Goal: Go to known website: Go to known website

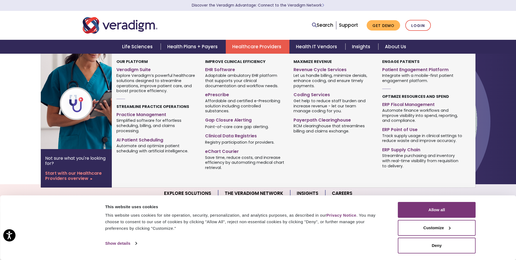
click at [252, 48] on link "Healthcare Providers" at bounding box center [258, 47] width 64 height 14
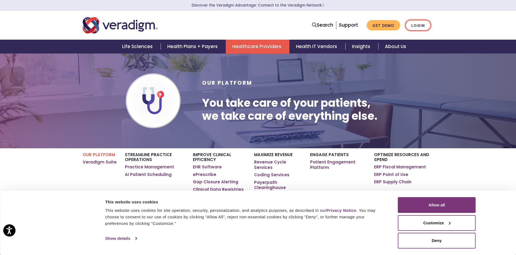
click at [416, 25] on link "Login" at bounding box center [418, 25] width 26 height 11
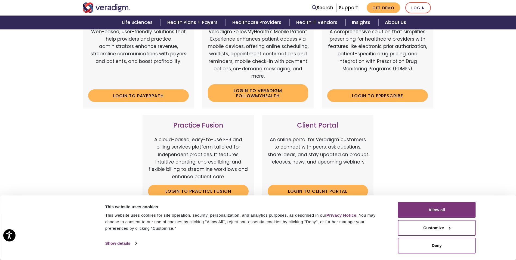
scroll to position [109, 0]
